Goal: Information Seeking & Learning: Learn about a topic

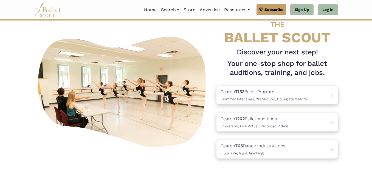
scroll to position [18, 0]
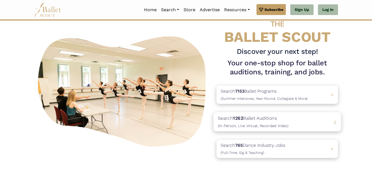
click at [298, 121] on div "Search 1262 Ballet Auditions (In-Person, Live Virtual, Recorded Video) >" at bounding box center [276, 121] width 127 height 19
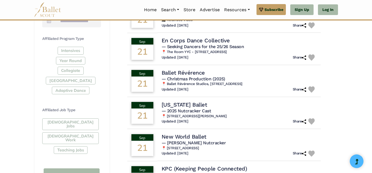
scroll to position [245, 0]
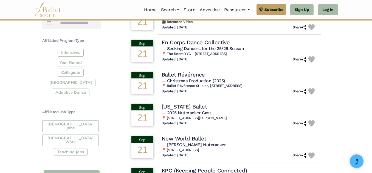
click at [59, 82] on div "Intensives Year Round Collegiate Post High School Adaptive Dance" at bounding box center [71, 74] width 59 height 50
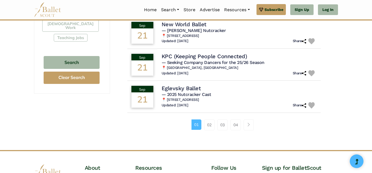
scroll to position [364, 0]
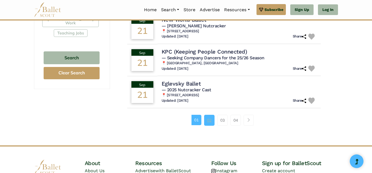
click at [212, 120] on link "02" at bounding box center [209, 120] width 10 height 11
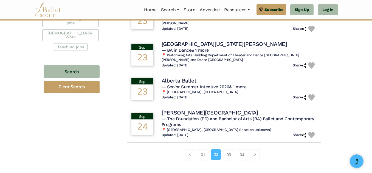
scroll to position [352, 0]
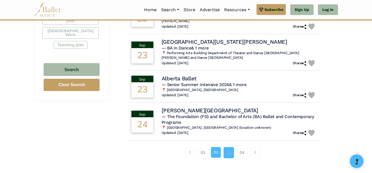
click at [225, 147] on link "03" at bounding box center [228, 152] width 10 height 11
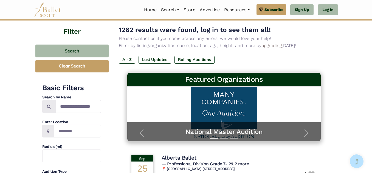
scroll to position [33, 0]
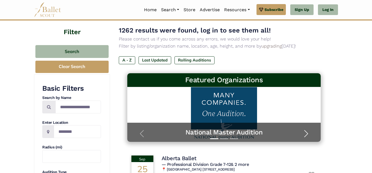
click at [296, 130] on button "Next" at bounding box center [305, 134] width 29 height 16
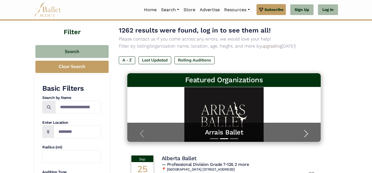
click at [299, 130] on button "Next" at bounding box center [305, 134] width 29 height 16
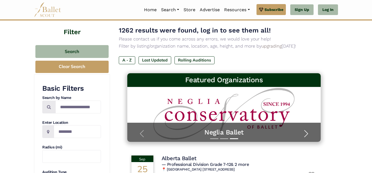
click at [299, 130] on button "Next" at bounding box center [305, 134] width 29 height 16
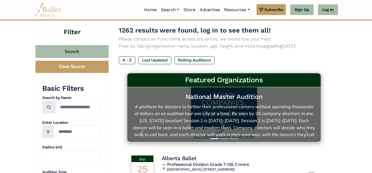
click at [241, 102] on link "National Master Audition A platform for dancers to further their professional c…" at bounding box center [224, 115] width 183 height 44
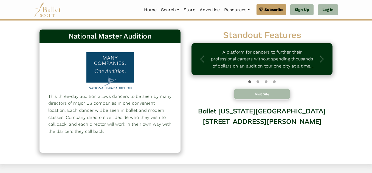
click at [259, 95] on button "Visit Site" at bounding box center [261, 94] width 56 height 11
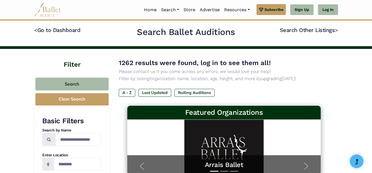
scroll to position [352, 0]
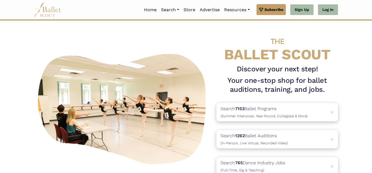
scroll to position [18, 0]
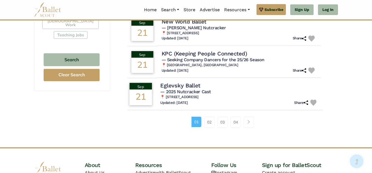
scroll to position [369, 0]
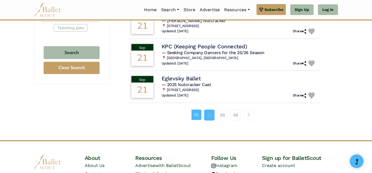
click at [206, 115] on link "02" at bounding box center [209, 115] width 10 height 11
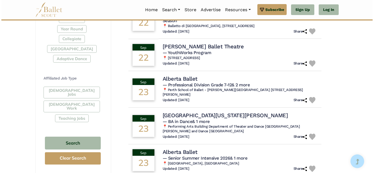
scroll to position [279, 0]
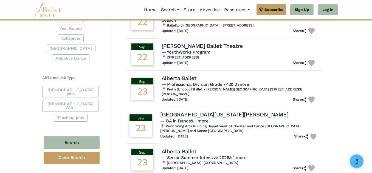
click at [232, 111] on h4 "University of California Santa Barbara" at bounding box center [224, 114] width 128 height 7
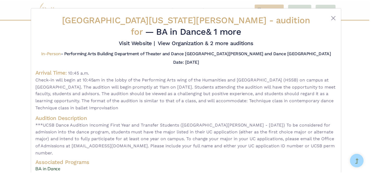
scroll to position [26, 0]
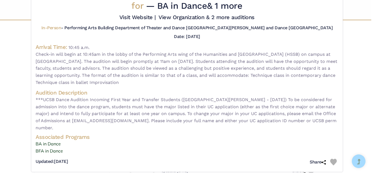
click at [353, 90] on div "University of California Santa Barbara - audition for — BA in Dance & 1 more Vi…" at bounding box center [187, 86] width 374 height 173
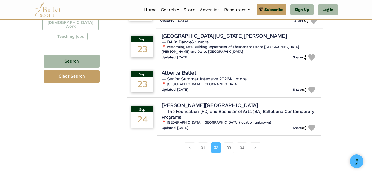
scroll to position [362, 0]
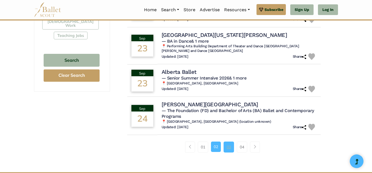
click at [230, 142] on link "03" at bounding box center [228, 147] width 10 height 11
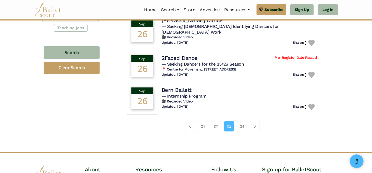
scroll to position [377, 0]
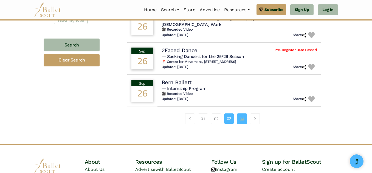
click at [241, 114] on link "04" at bounding box center [242, 119] width 10 height 11
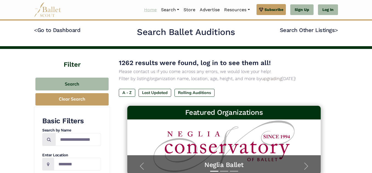
click at [144, 11] on link "Home" at bounding box center [150, 10] width 17 height 12
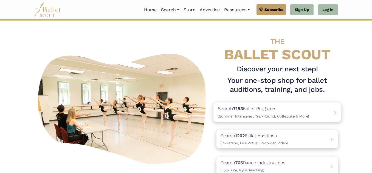
click at [288, 108] on p "Search 7153 Ballet Programs (Summer Intensives, Year-Round, Collegiate & More)" at bounding box center [263, 112] width 91 height 15
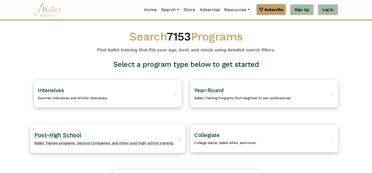
click at [130, 136] on h4 "Post-High School Ballet Trainee programs, Second Companies, and other post high…" at bounding box center [103, 139] width 139 height 15
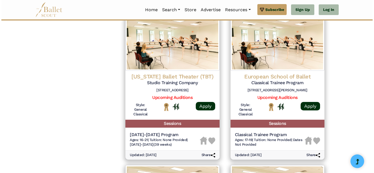
scroll to position [567, 0]
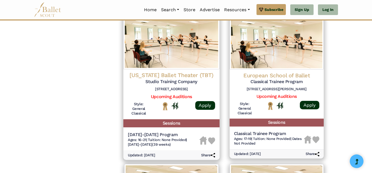
click at [192, 92] on div "Texas Ballet Theater (TBT) Studio Training Company 1540 Mall Cir, Fort Worth, T…" at bounding box center [171, 83] width 87 height 22
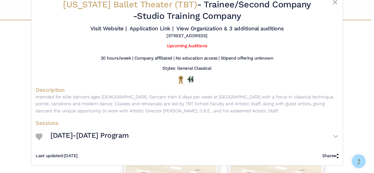
scroll to position [16, 0]
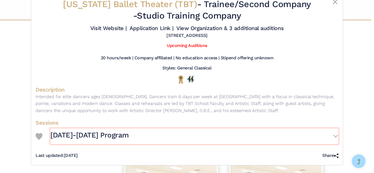
click at [335, 137] on button "[DATE]-[DATE] Program" at bounding box center [194, 137] width 288 height 16
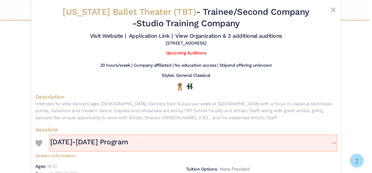
scroll to position [0, 0]
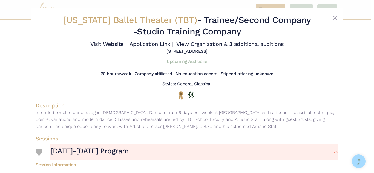
click at [187, 61] on link "Upcoming Auditions" at bounding box center [187, 61] width 40 height 5
click at [334, 18] on button "Close" at bounding box center [335, 18] width 7 height 7
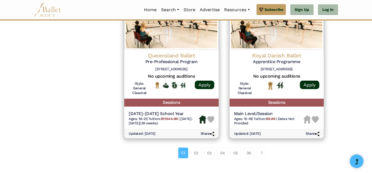
scroll to position [739, 0]
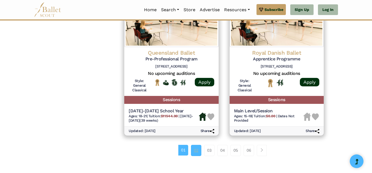
click at [195, 152] on link "02" at bounding box center [196, 150] width 10 height 11
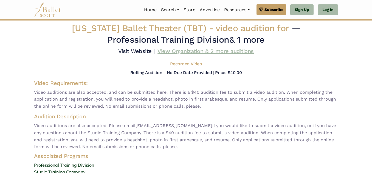
click at [243, 50] on link "View Organization & 2 more auditions" at bounding box center [205, 51] width 96 height 7
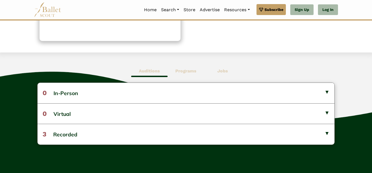
scroll to position [113, 0]
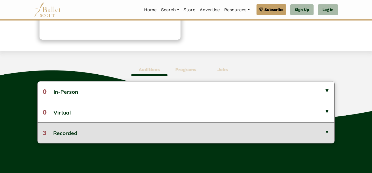
click at [325, 135] on button "3 Recorded" at bounding box center [186, 133] width 297 height 21
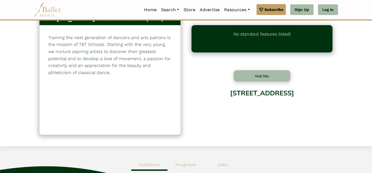
scroll to position [0, 0]
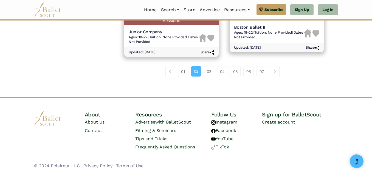
scroll to position [839, 0]
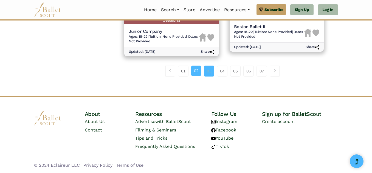
click at [209, 68] on link "03" at bounding box center [209, 71] width 10 height 11
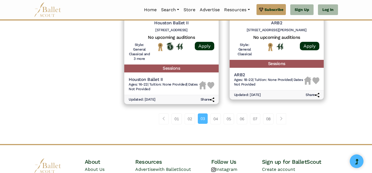
scroll to position [787, 0]
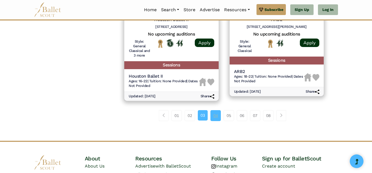
click at [217, 114] on link "04" at bounding box center [215, 115] width 10 height 11
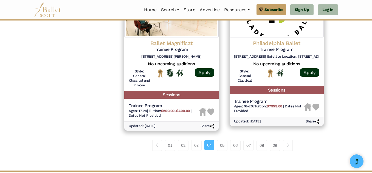
scroll to position [762, 0]
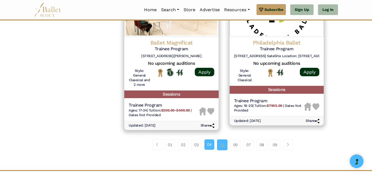
click at [225, 144] on link "05" at bounding box center [222, 145] width 10 height 11
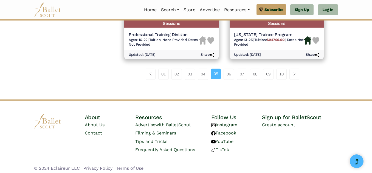
scroll to position [818, 0]
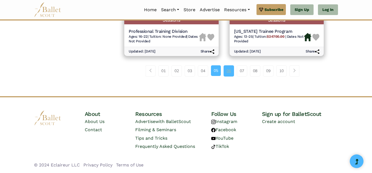
click at [229, 72] on link "06" at bounding box center [228, 70] width 10 height 11
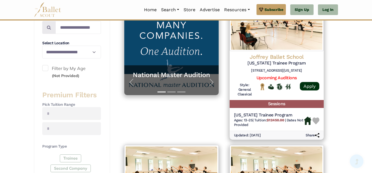
scroll to position [136, 0]
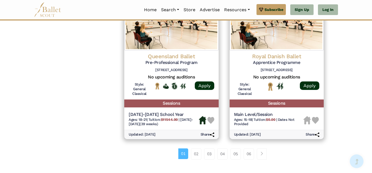
scroll to position [739, 0]
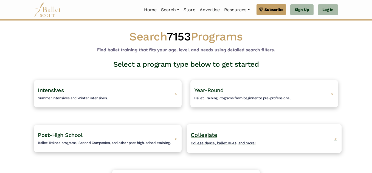
click at [269, 145] on div "Collegiate College dance, ballet BFAs, and more! >" at bounding box center [264, 138] width 155 height 29
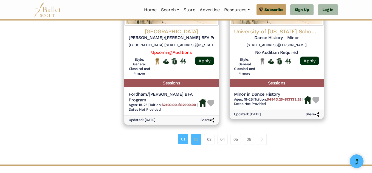
scroll to position [785, 0]
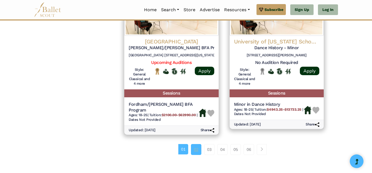
click at [196, 144] on link "02" at bounding box center [196, 149] width 10 height 11
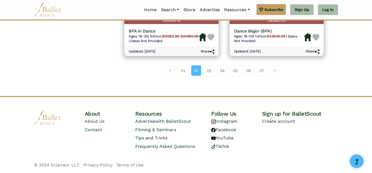
scroll to position [838, 0]
click at [207, 72] on link "03" at bounding box center [209, 70] width 10 height 11
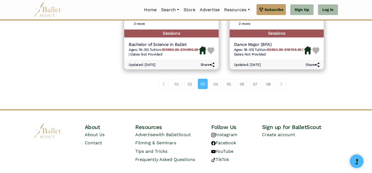
scroll to position [832, 0]
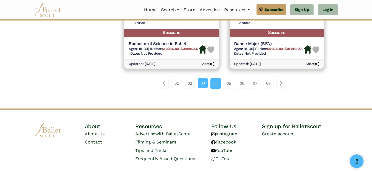
click at [215, 89] on link "04" at bounding box center [215, 83] width 10 height 11
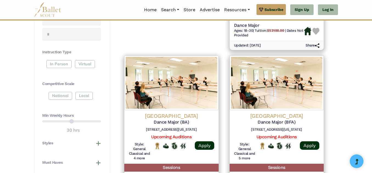
scroll to position [223, 0]
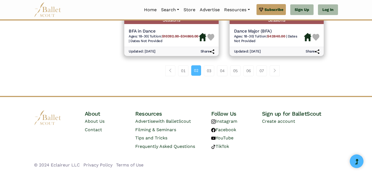
scroll to position [838, 0]
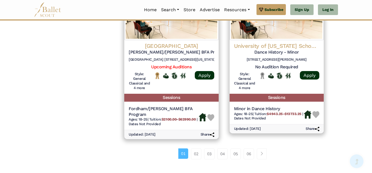
scroll to position [785, 0]
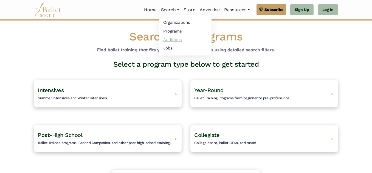
click at [177, 39] on link "Auditions" at bounding box center [185, 39] width 53 height 8
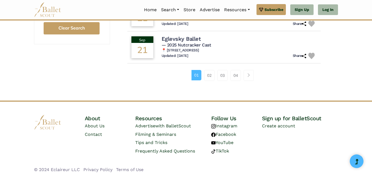
scroll to position [414, 0]
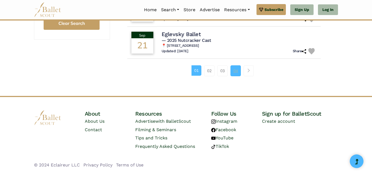
click at [239, 70] on link "04" at bounding box center [235, 70] width 10 height 11
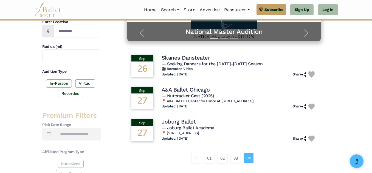
scroll to position [134, 0]
